Goal: Transaction & Acquisition: Purchase product/service

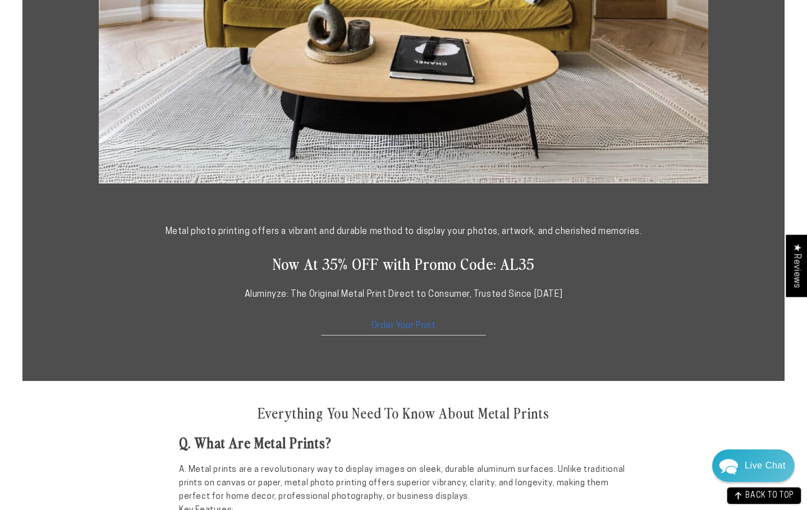
scroll to position [449, 0]
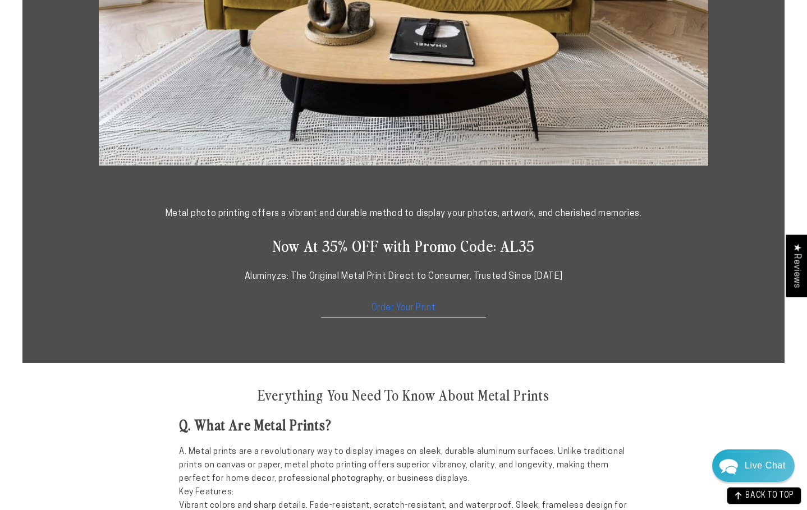
click at [398, 317] on link "Order Your Print" at bounding box center [403, 306] width 168 height 24
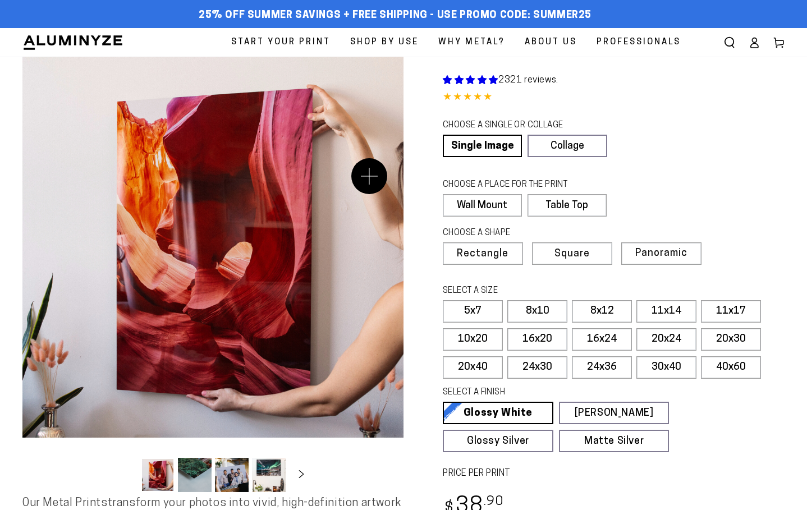
select select "**********"
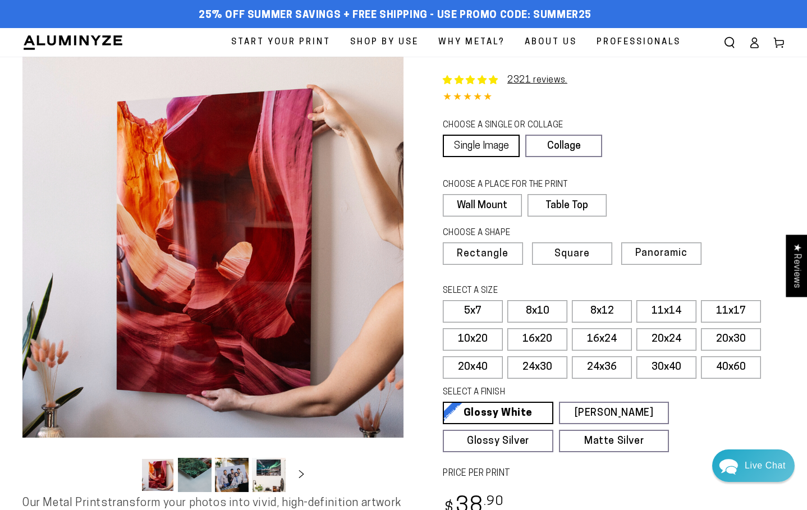
click at [477, 157] on link "Single Image" at bounding box center [481, 146] width 77 height 22
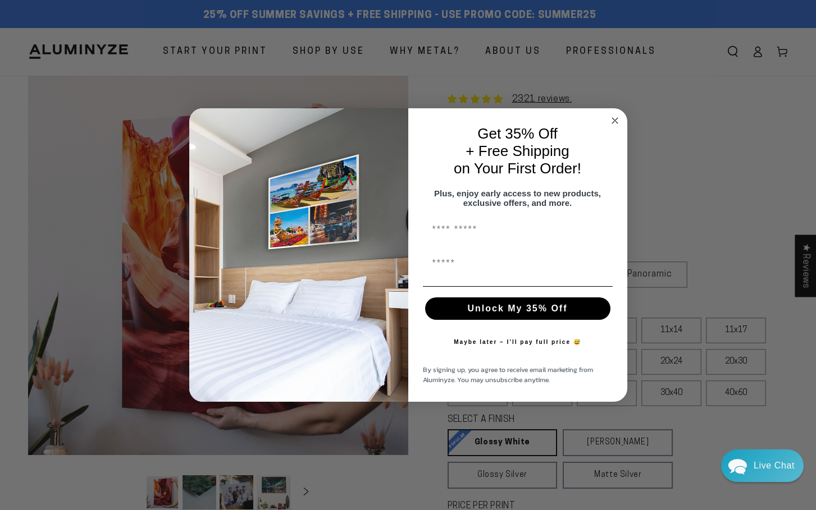
click at [615, 114] on circle "Close dialog" at bounding box center [614, 120] width 13 height 13
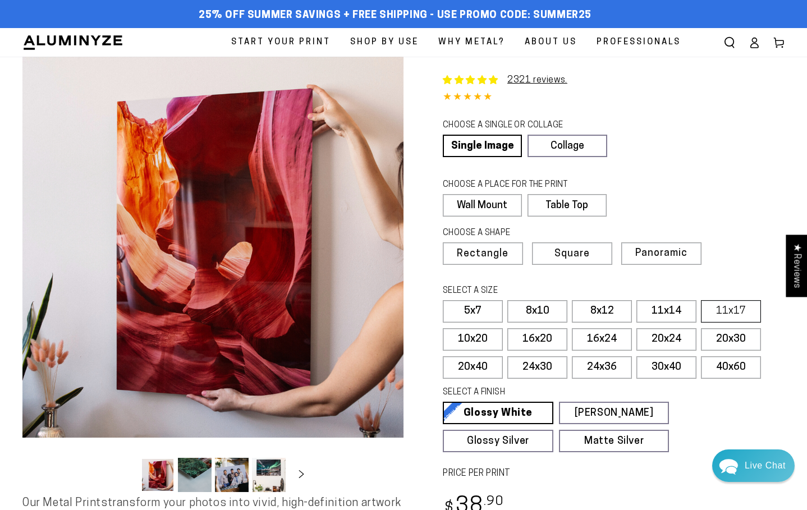
click at [720, 323] on label "11x17" at bounding box center [731, 311] width 60 height 22
